Goal: Find specific fact: Find specific fact

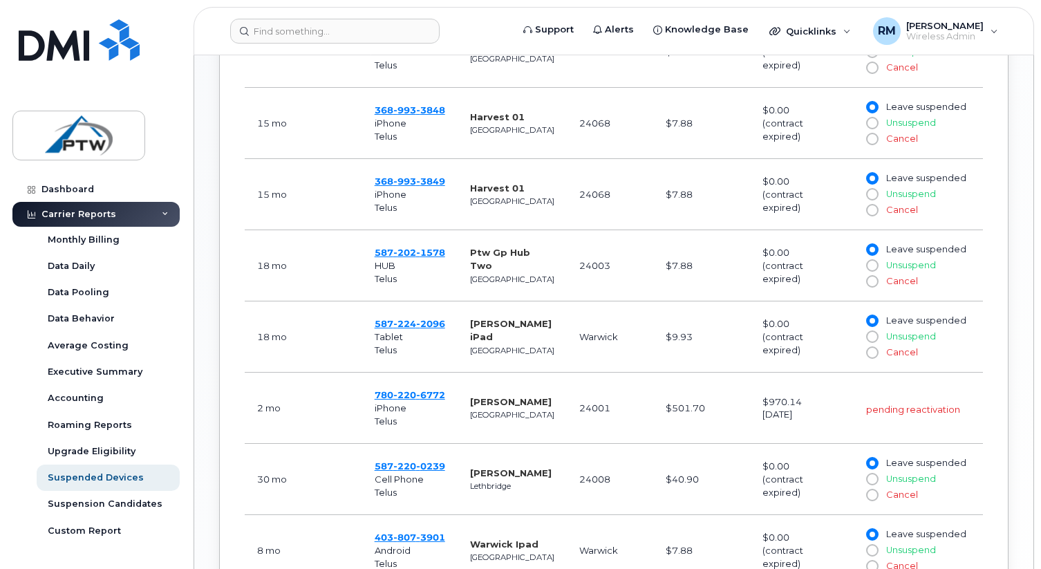
scroll to position [694, 0]
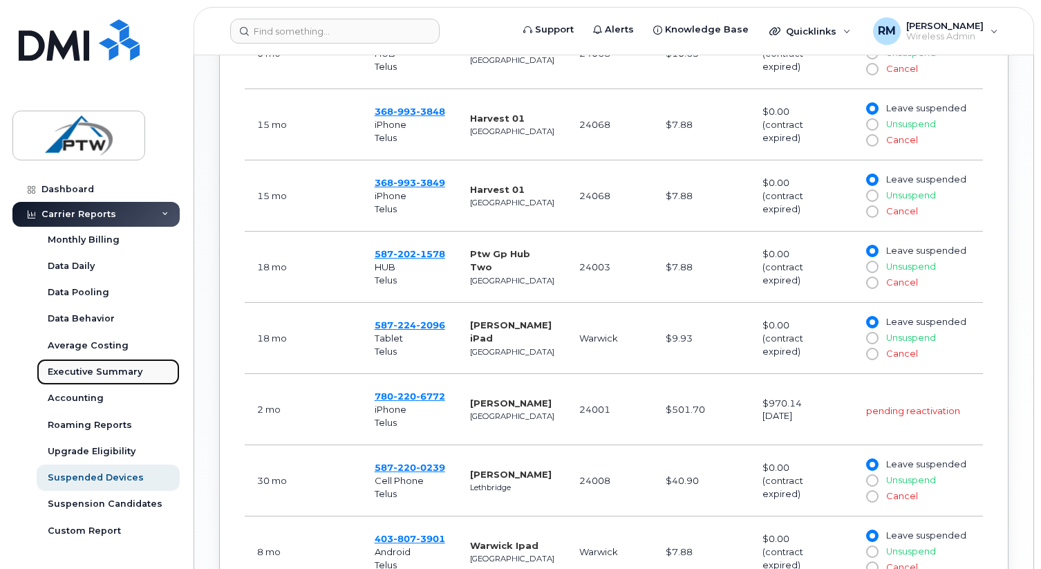
click at [113, 374] on div "Executive Summary" at bounding box center [95, 372] width 95 height 12
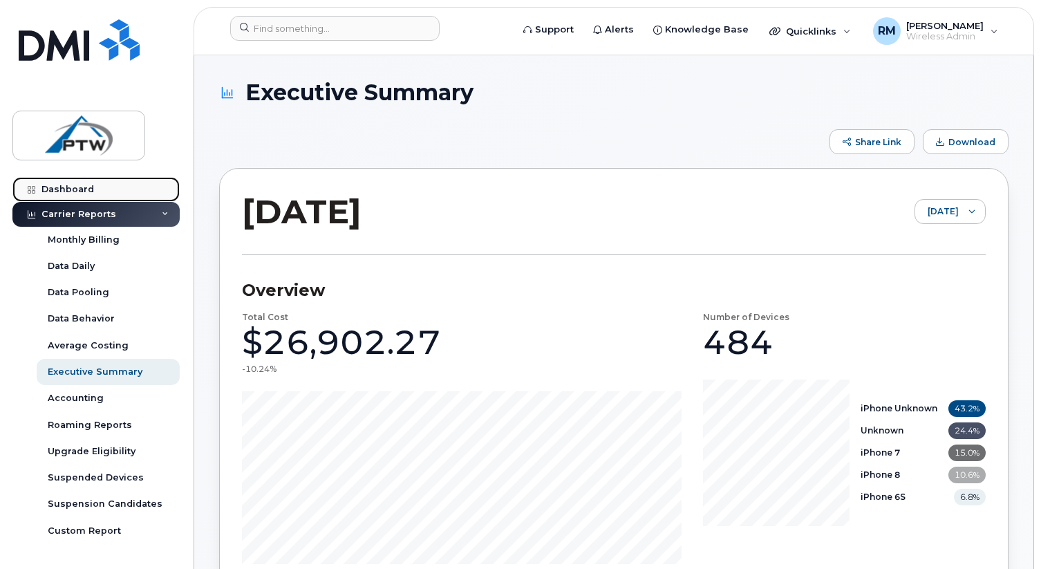
click at [77, 190] on div "Dashboard" at bounding box center [67, 189] width 53 height 11
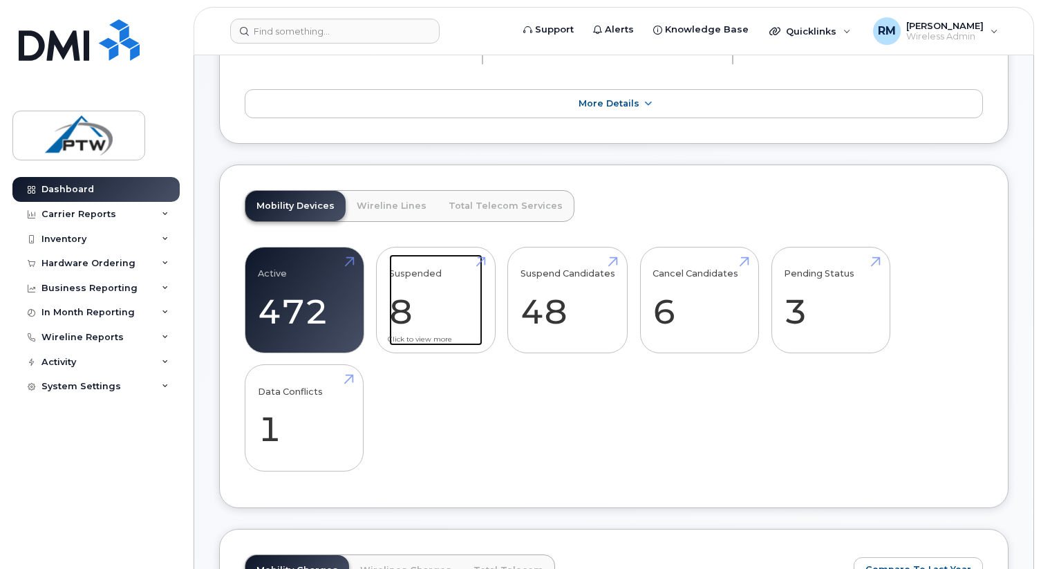
scroll to position [189, 0]
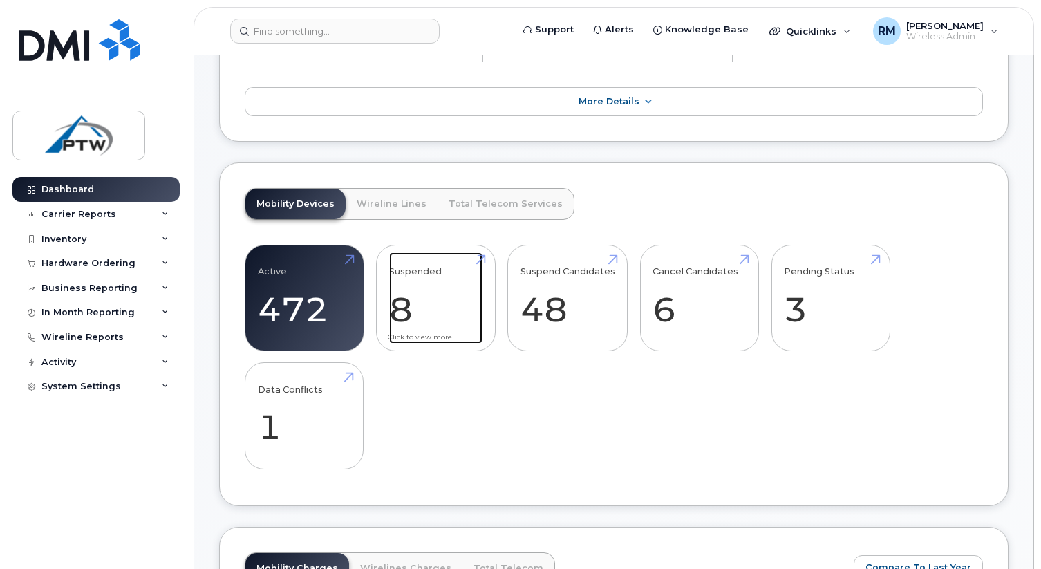
click at [412, 344] on link "Suspended 8 -69%" at bounding box center [435, 297] width 93 height 91
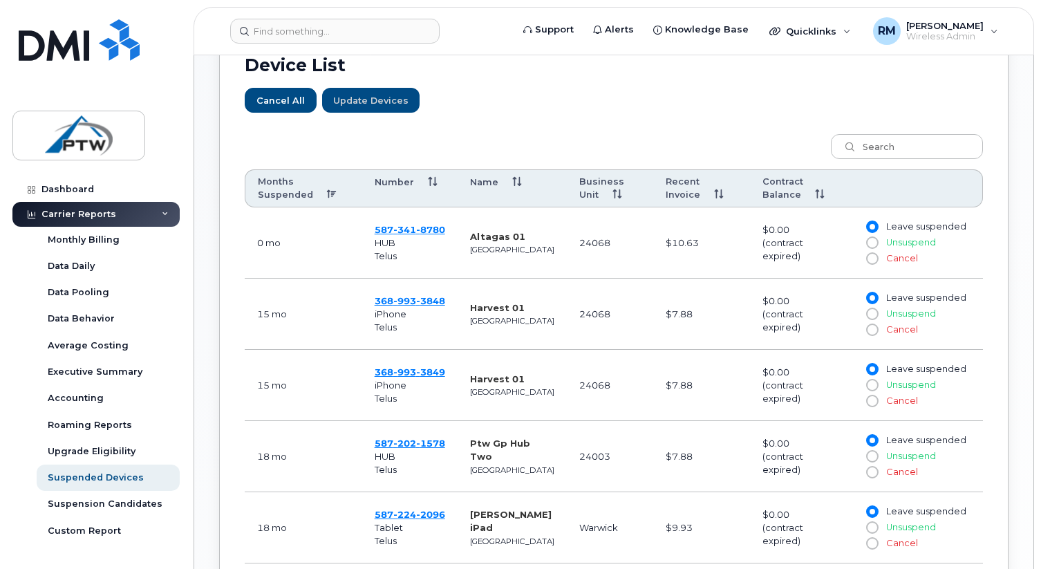
scroll to position [505, 0]
drag, startPoint x: 369, startPoint y: 299, endPoint x: 460, endPoint y: 300, distance: 91.3
click at [458, 300] on td "368 993 3848 iPhone Telus" at bounding box center [409, 313] width 95 height 71
copy span "368 993 3848"
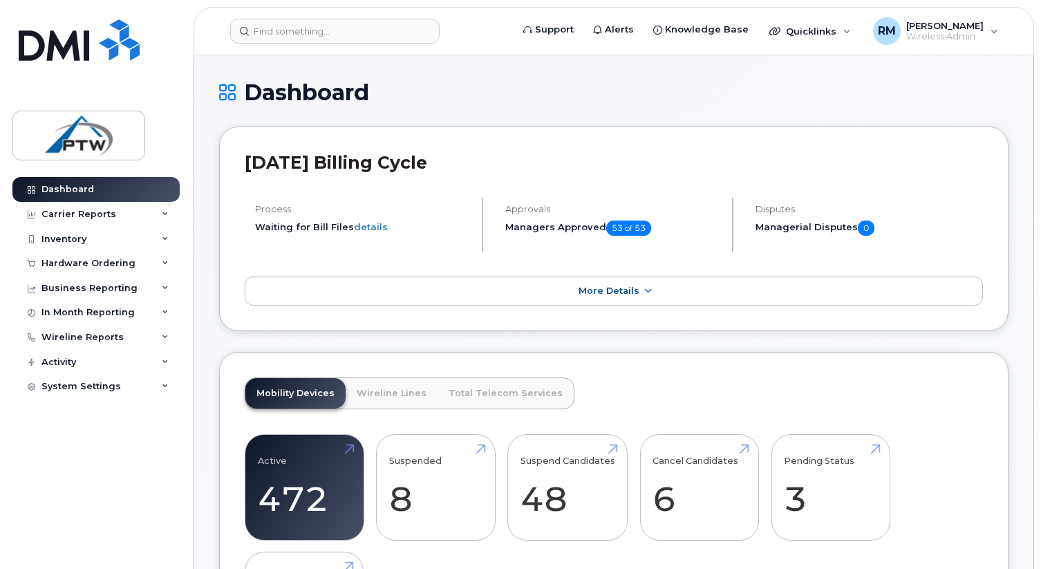
scroll to position [1, 0]
